Goal: Task Accomplishment & Management: Manage account settings

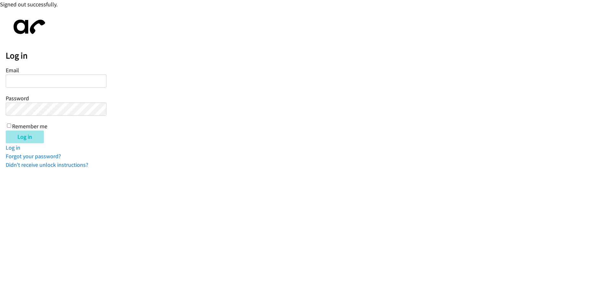
type input "[EMAIL_ADDRESS][DOMAIN_NAME]"
click at [24, 131] on input "Log in" at bounding box center [25, 136] width 38 height 13
type input "[EMAIL_ADDRESS][DOMAIN_NAME]"
click at [30, 140] on input "Log in" at bounding box center [25, 136] width 38 height 13
